Goal: Transaction & Acquisition: Subscribe to service/newsletter

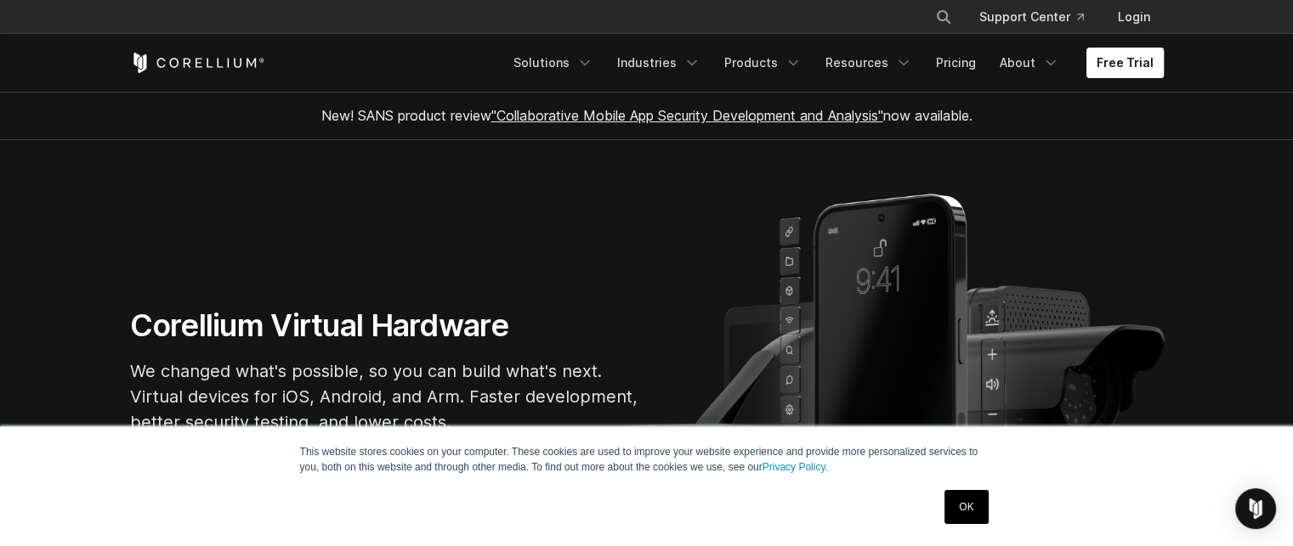
click at [1098, 58] on link "Free Trial" at bounding box center [1124, 63] width 77 height 31
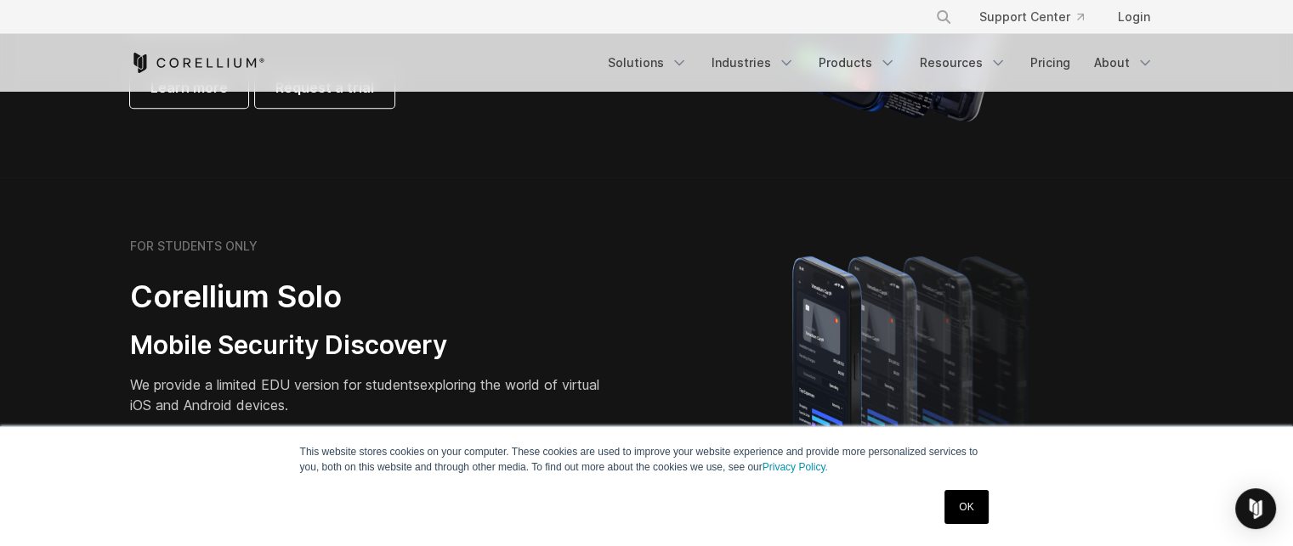
scroll to position [1079, 0]
